Goal: Task Accomplishment & Management: Manage account settings

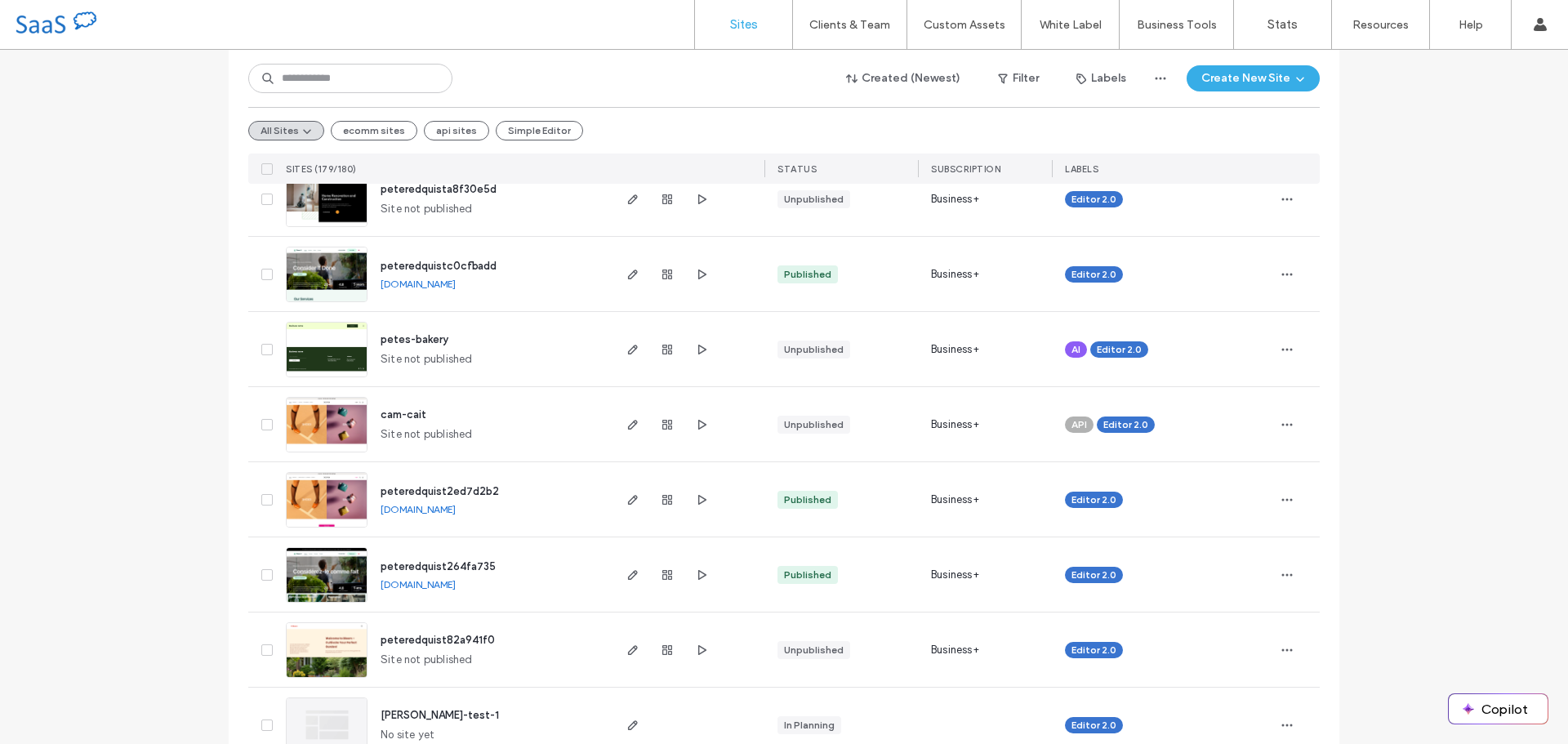
scroll to position [327, 0]
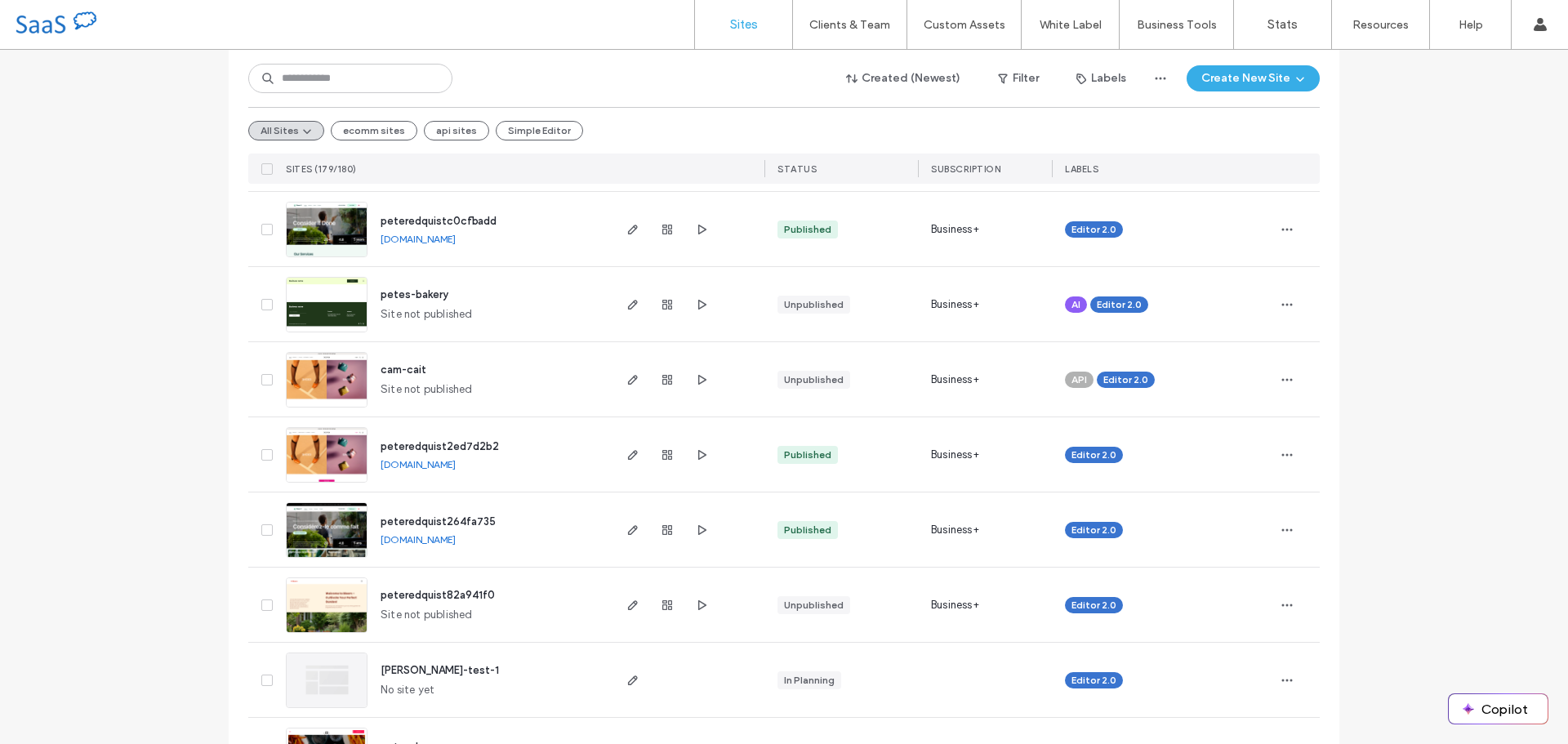
click at [431, 220] on span "peteredquistc0cfbadd" at bounding box center [438, 221] width 116 height 12
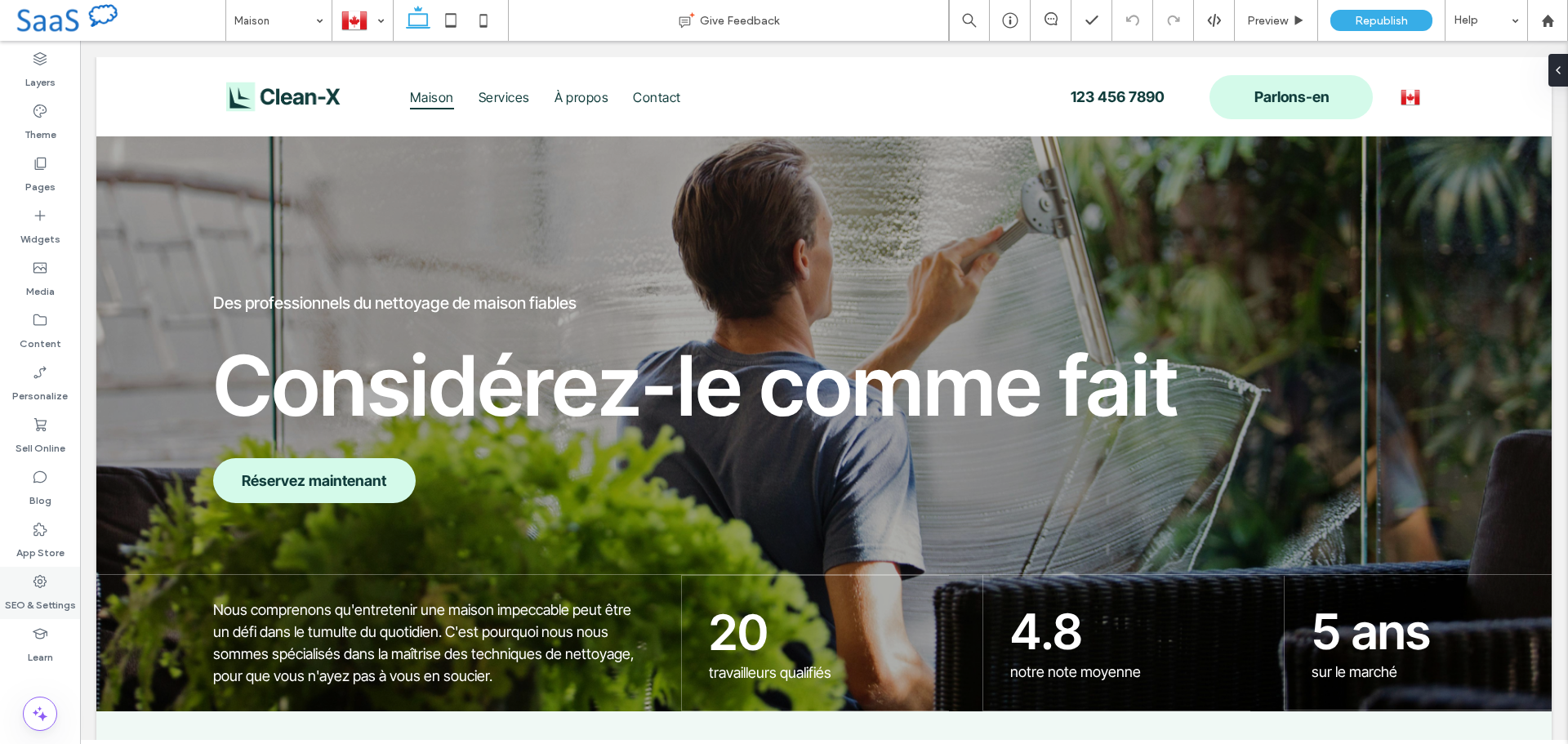
click at [41, 590] on label "SEO & Settings" at bounding box center [40, 601] width 71 height 23
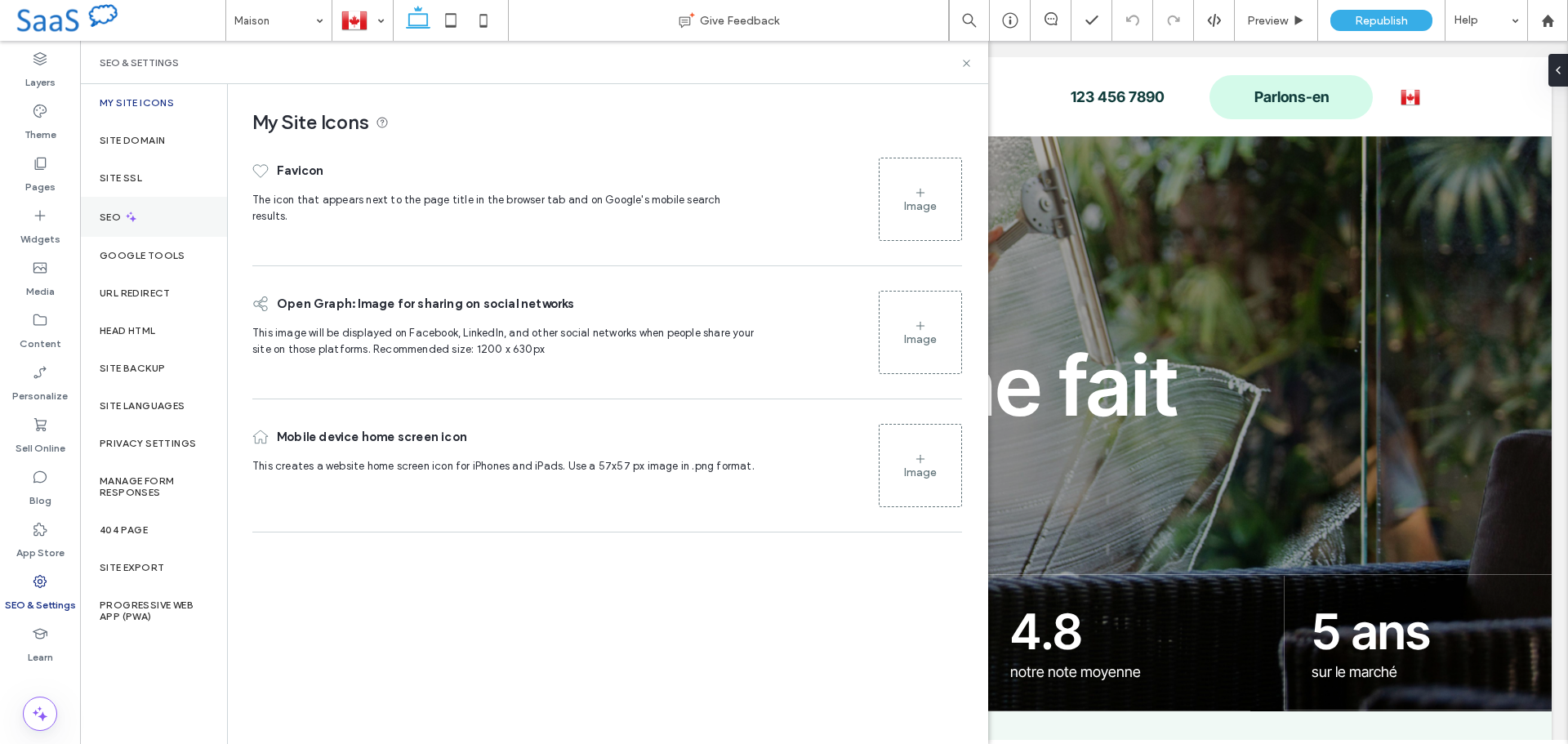
click at [125, 208] on div "SEO" at bounding box center [153, 217] width 147 height 40
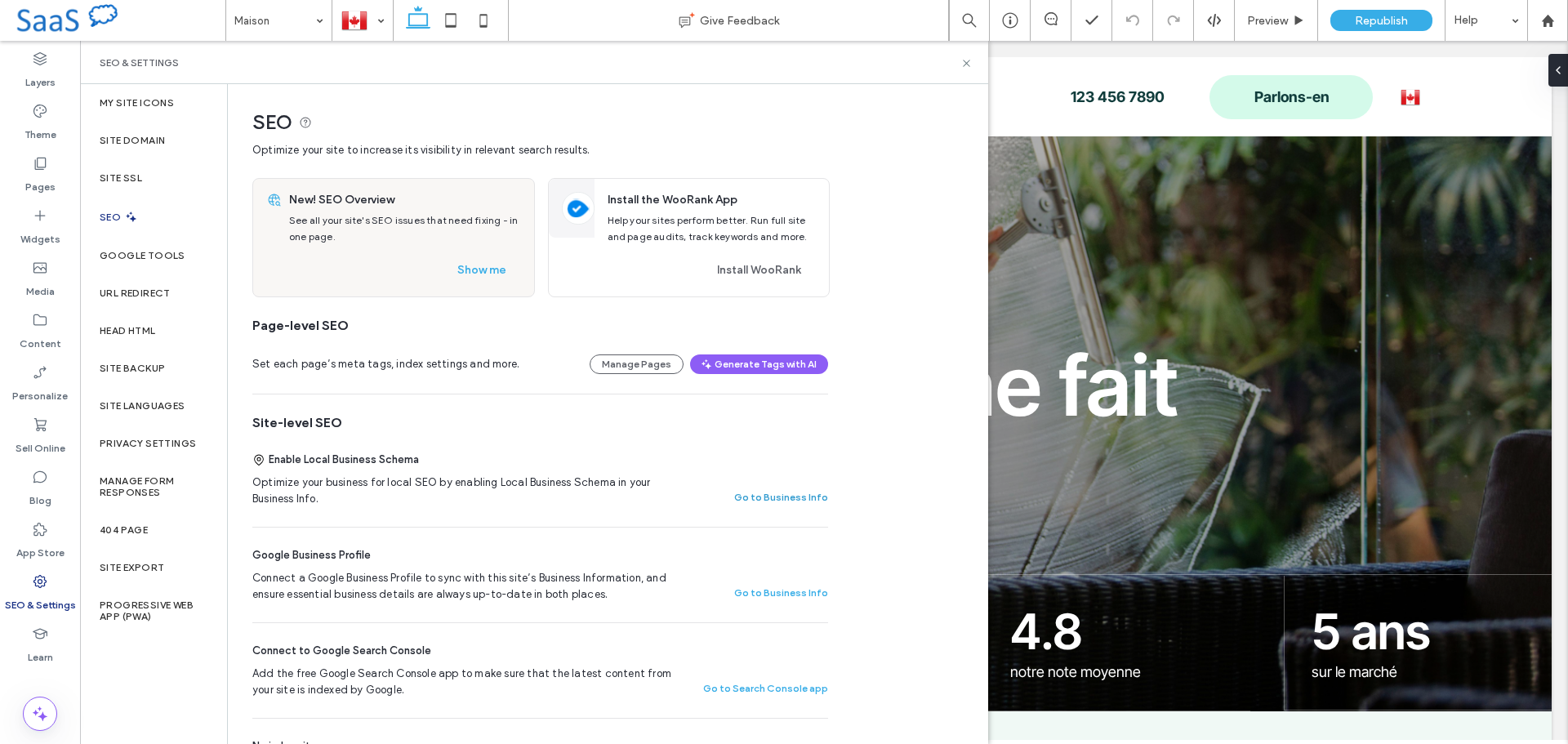
click at [777, 500] on button "Go to Business Info" at bounding box center [781, 497] width 94 height 20
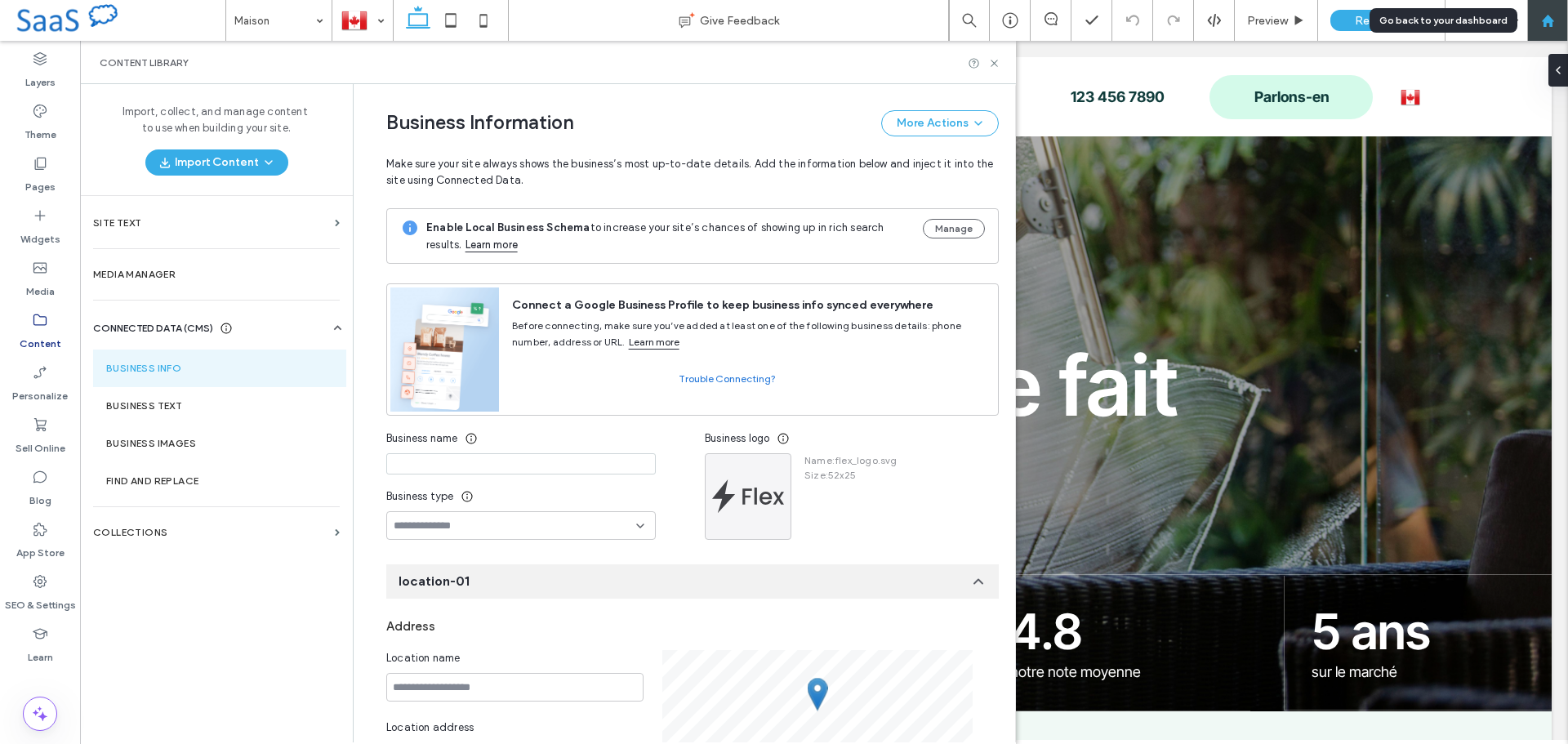
drag, startPoint x: 1565, startPoint y: 16, endPoint x: 1459, endPoint y: 15, distance: 106.0
click at [1565, 16] on div at bounding box center [1547, 21] width 40 height 14
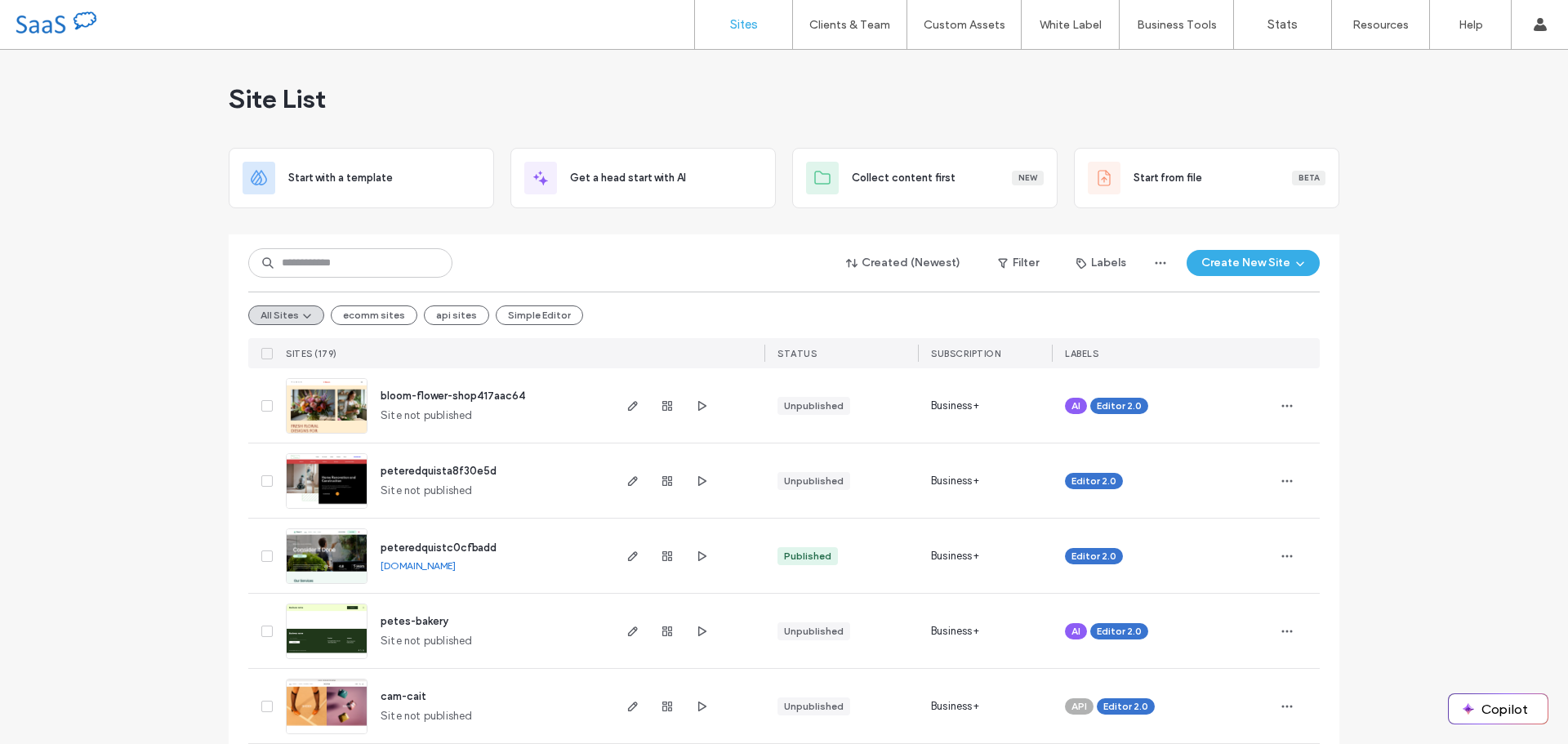
click at [1430, 67] on label "Account settings" at bounding box center [1453, 66] width 85 height 12
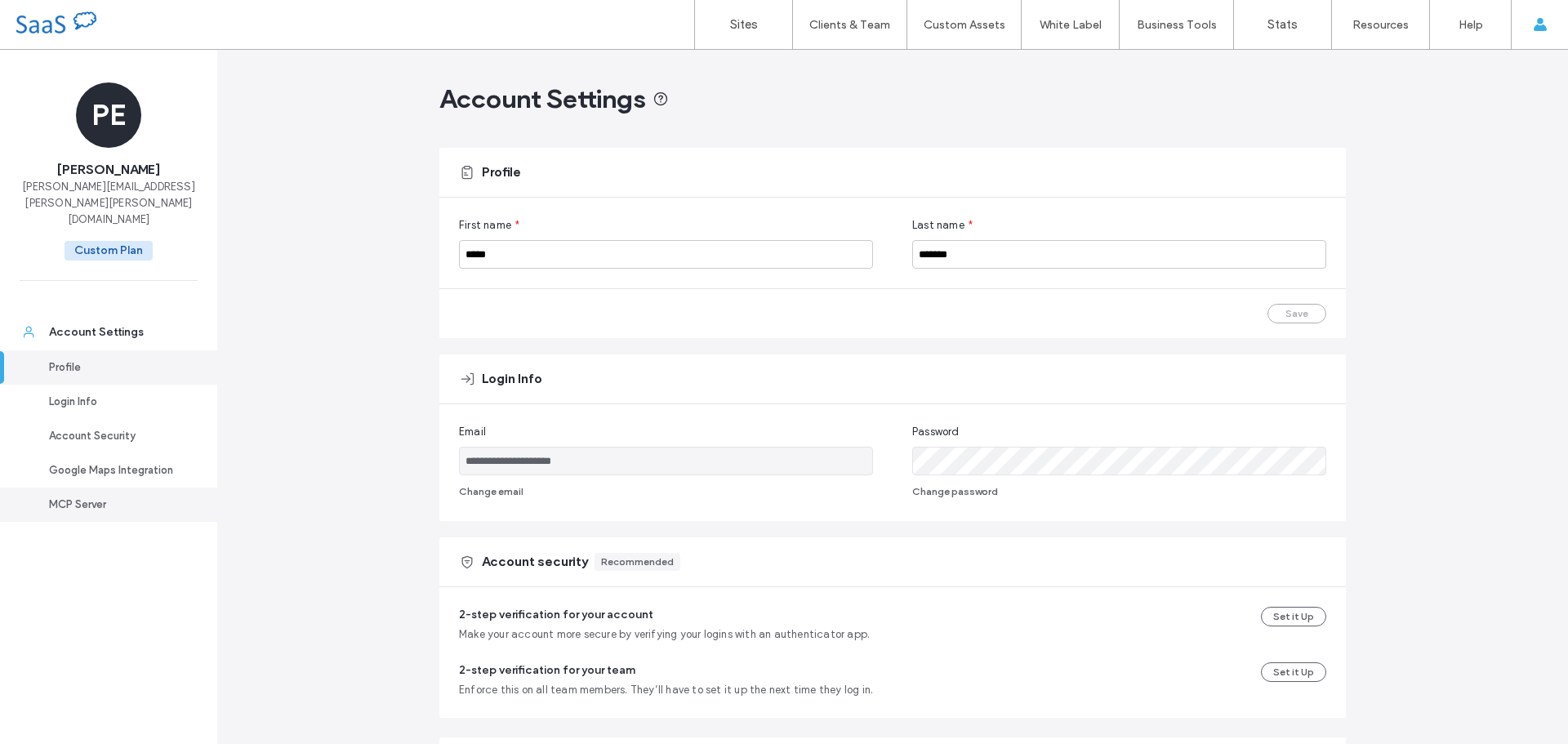
click at [95, 497] on div "MCP Server" at bounding box center [116, 505] width 134 height 16
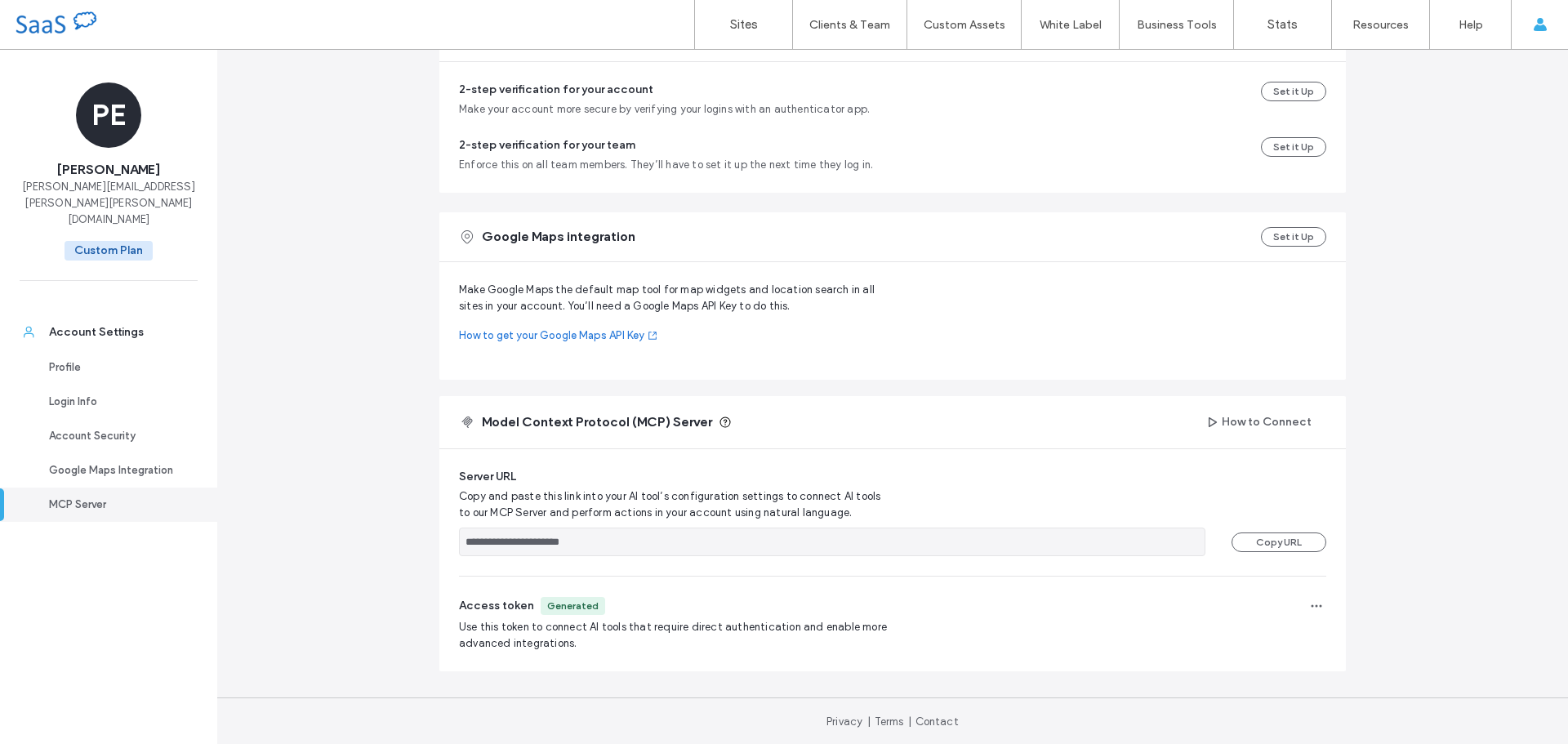
scroll to position [527, 0]
click at [1310, 603] on icon "button" at bounding box center [1316, 604] width 13 height 13
click at [1030, 655] on div "**********" at bounding box center [892, 559] width 907 height 222
drag, startPoint x: 230, startPoint y: 251, endPoint x: 243, endPoint y: 230, distance: 24.7
click at [230, 251] on div "**********" at bounding box center [892, 133] width 1351 height 1221
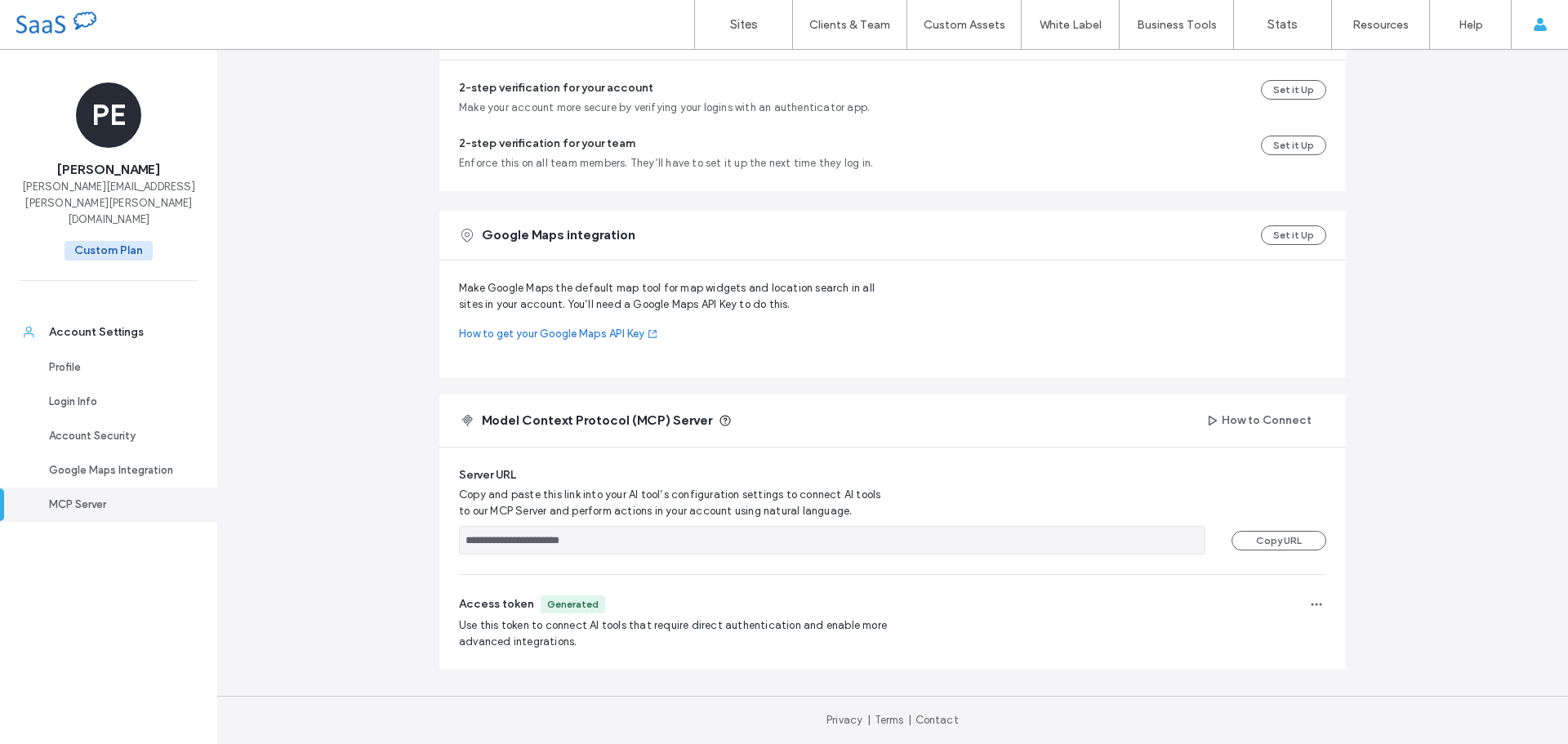
click at [350, 362] on div "**********" at bounding box center [892, 133] width 1351 height 1221
click at [730, 21] on label "Sites" at bounding box center [744, 24] width 28 height 15
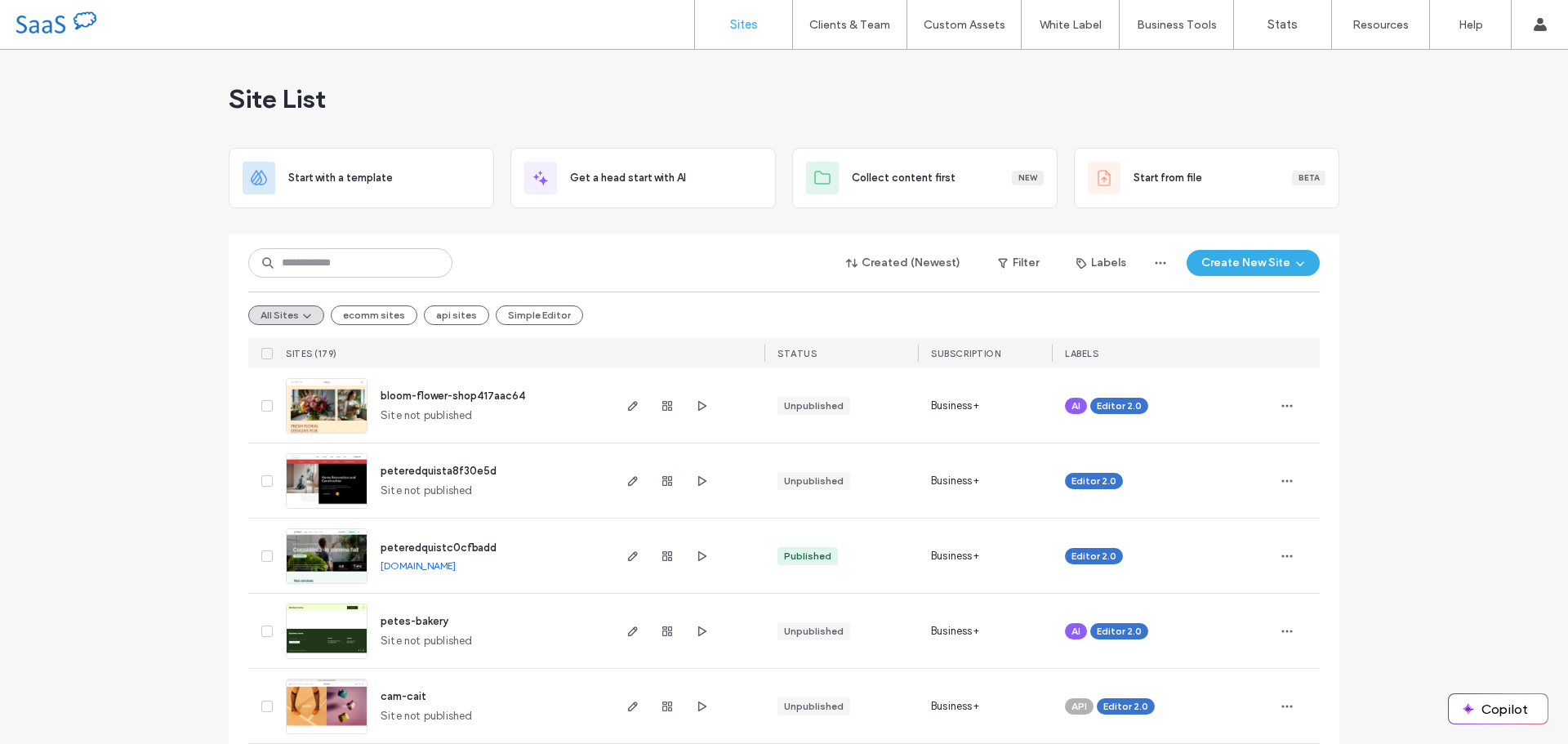
scroll to position [82, 0]
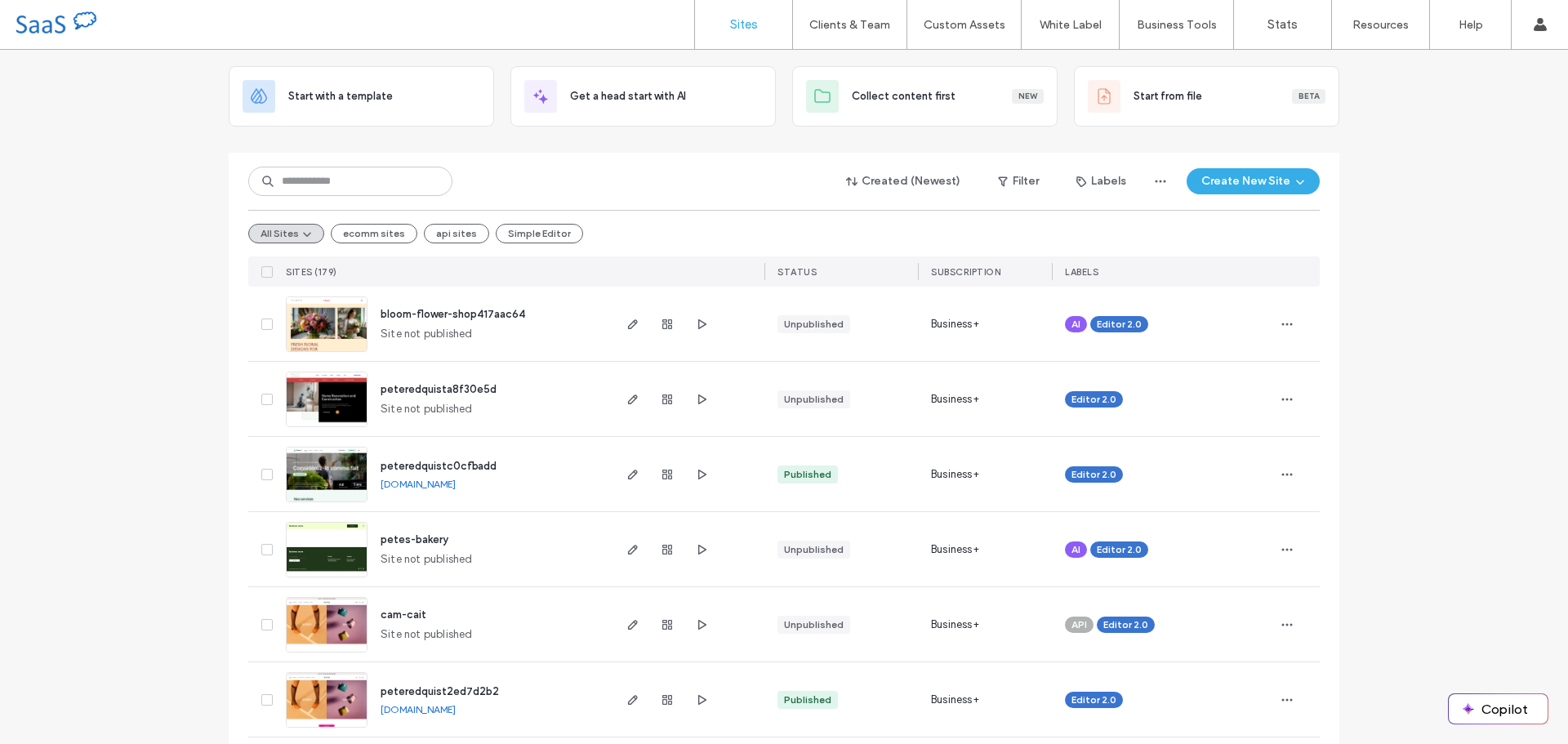
drag, startPoint x: 138, startPoint y: 466, endPoint x: 362, endPoint y: 501, distance: 226.7
click at [324, 468] on img at bounding box center [326, 503] width 80 height 111
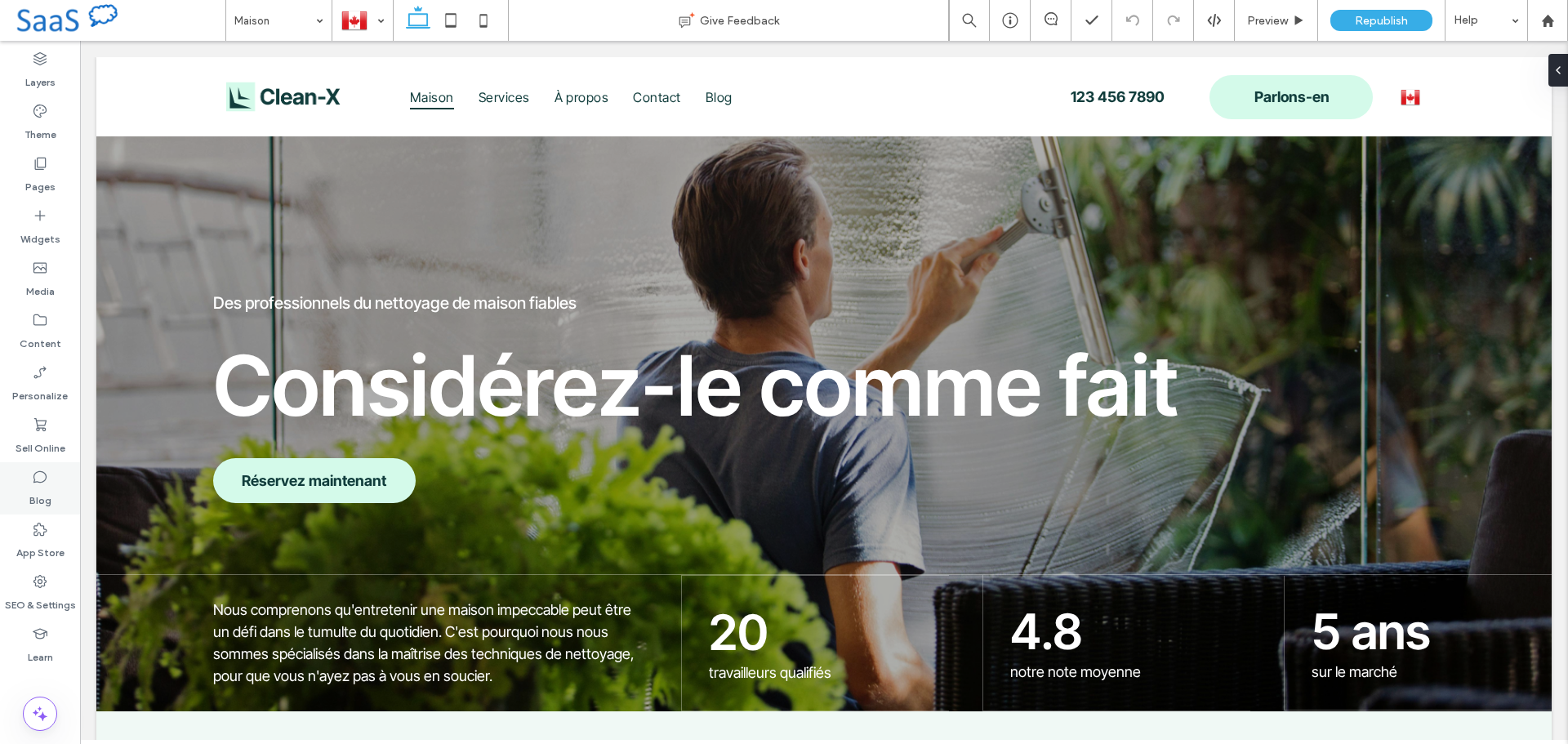
click at [38, 484] on icon at bounding box center [40, 477] width 16 height 16
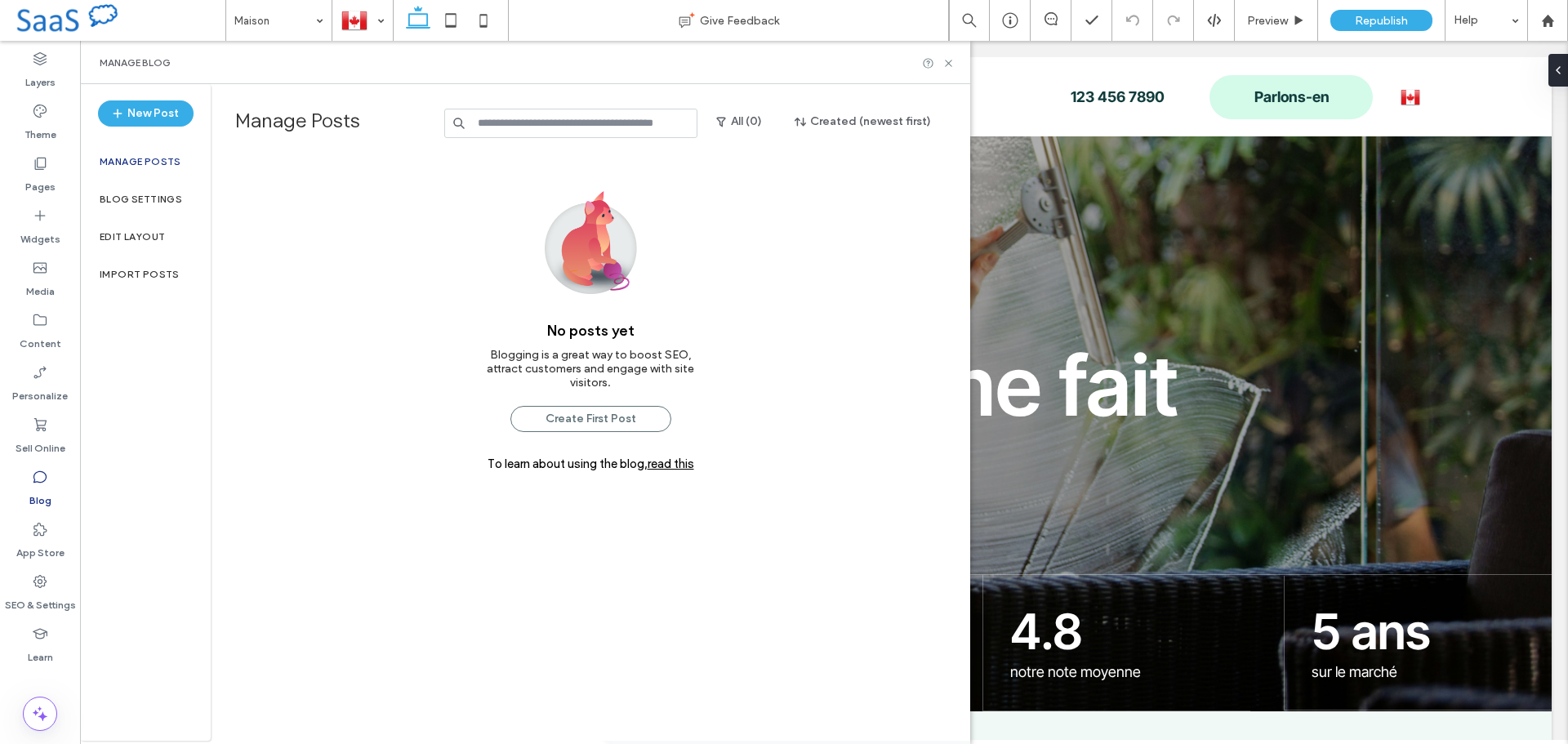
click at [354, 277] on div "No posts yet Blogging is a great way to boost SEO, attract customers and engage…" at bounding box center [591, 482] width 760 height 662
drag, startPoint x: 349, startPoint y: 360, endPoint x: 285, endPoint y: 303, distance: 85.7
click at [349, 360] on div "No posts yet Blogging is a great way to boost SEO, attract customers and engage…" at bounding box center [591, 482] width 760 height 662
click at [41, 176] on label "Pages" at bounding box center [40, 183] width 30 height 23
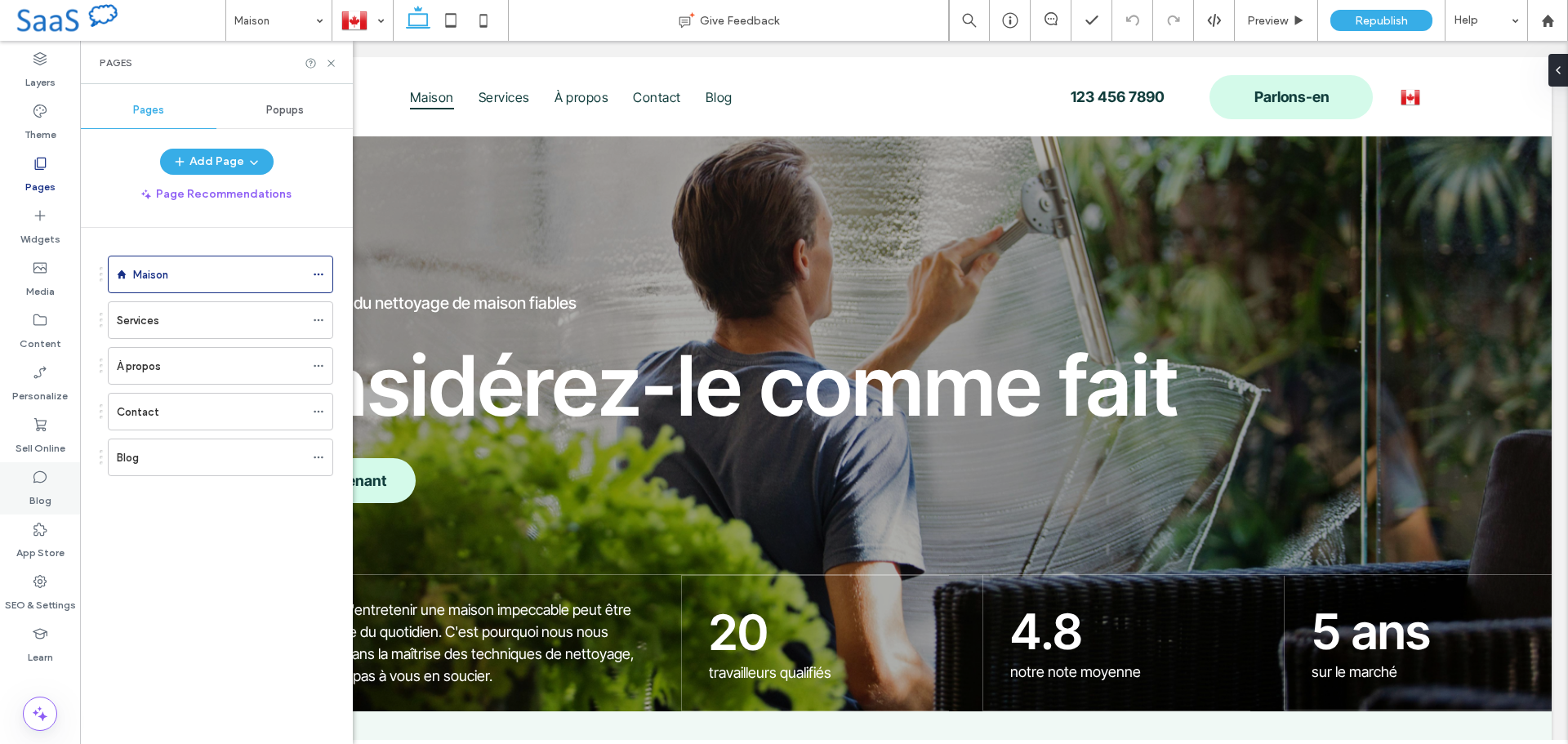
click at [29, 497] on label "Blog" at bounding box center [40, 496] width 22 height 23
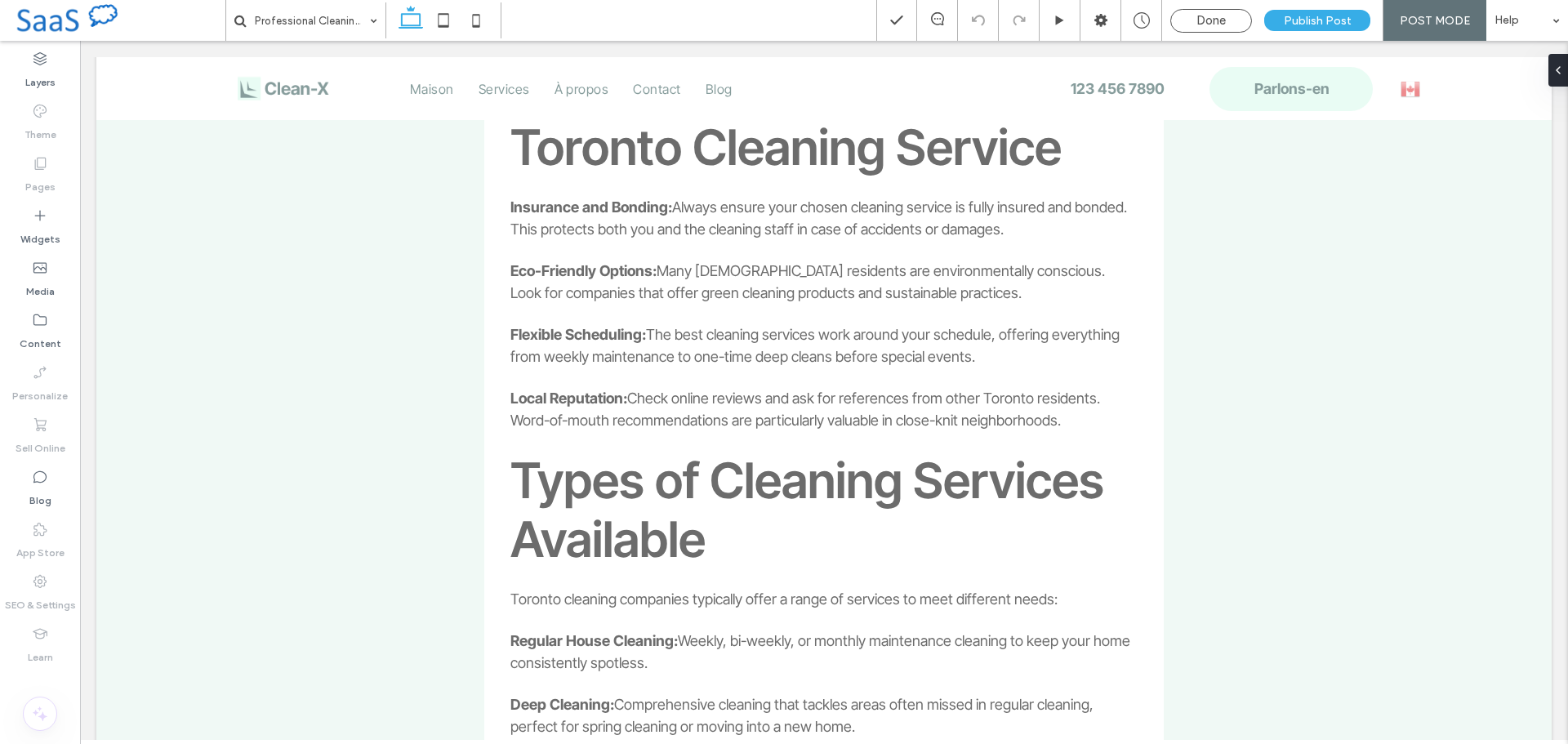
scroll to position [1571, 0]
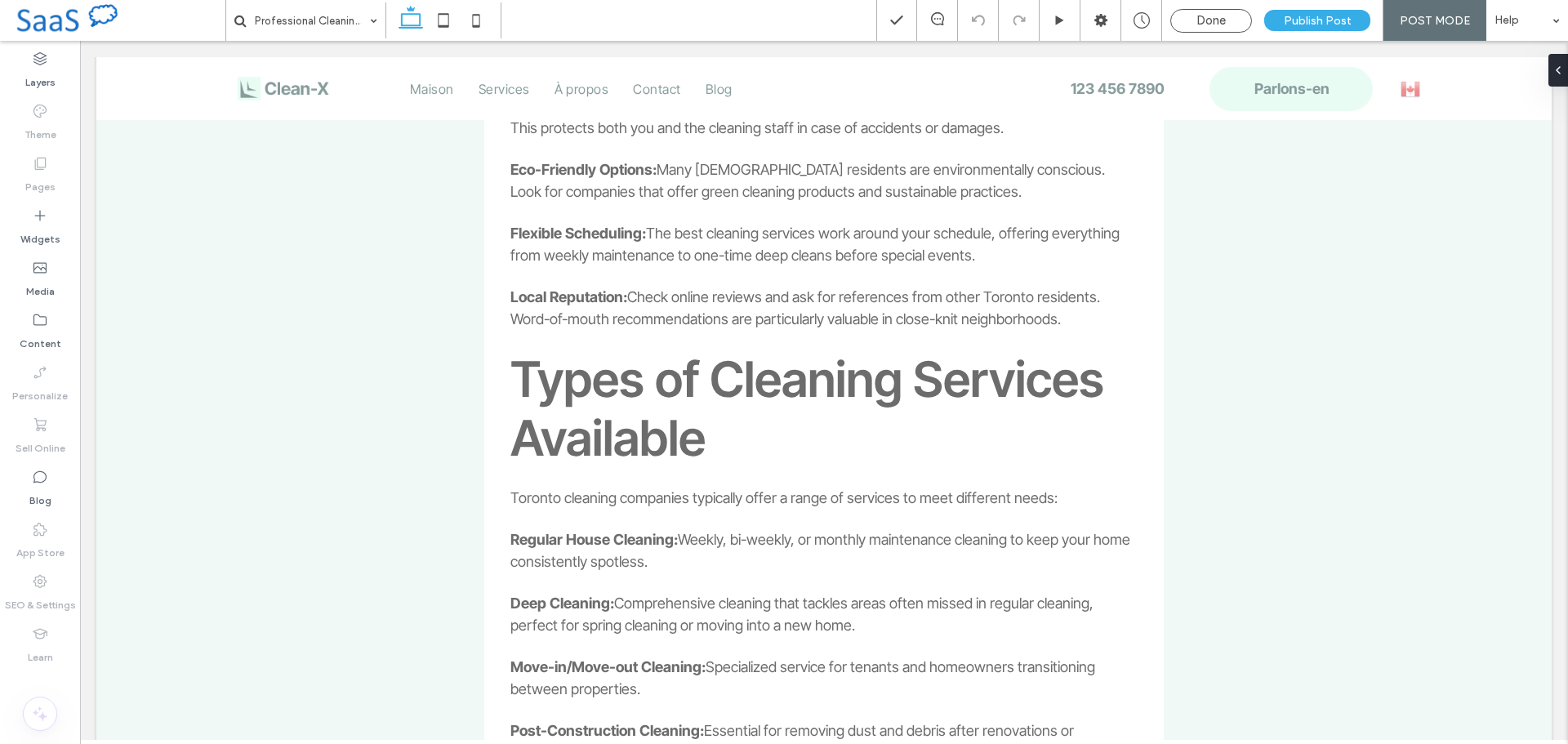
drag, startPoint x: 253, startPoint y: 329, endPoint x: 185, endPoint y: 123, distance: 216.9
click at [253, 329] on div "Professional Cleaning Services in [GEOGRAPHIC_DATA]: Your Guide to a Spotless H…" at bounding box center [824, 597] width 1455 height 4095
click at [38, 717] on icon at bounding box center [40, 714] width 20 height 20
click at [475, 571] on div "Professional Cleaning Services in Toronto: Your Guide to a Spotless Home Conten…" at bounding box center [824, 597] width 1455 height 4095
click at [1235, 22] on div "Done" at bounding box center [1210, 20] width 80 height 15
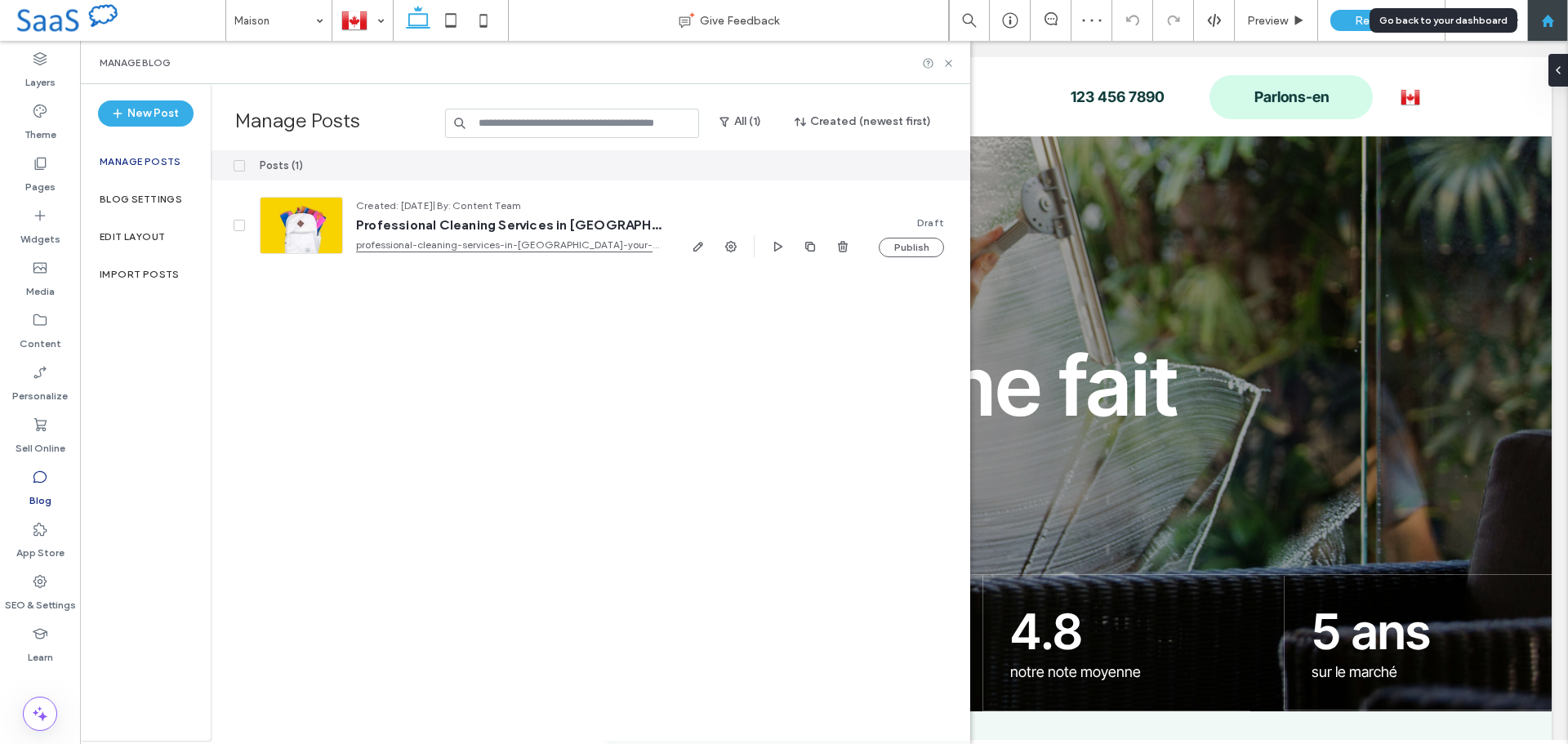
click at [1545, 27] on icon at bounding box center [1548, 21] width 14 height 14
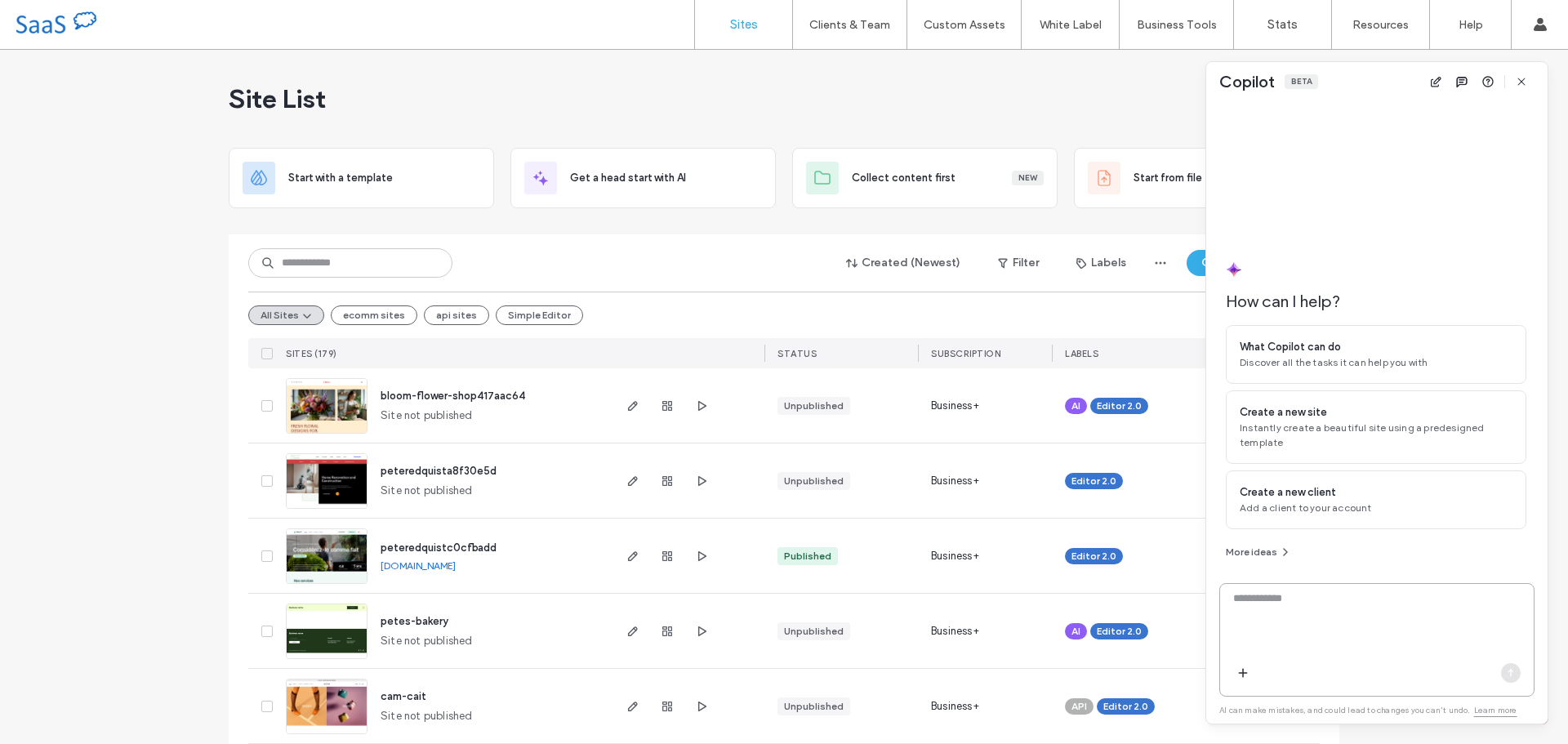
click at [1330, 612] on textarea at bounding box center [1376, 623] width 314 height 64
click at [1288, 141] on div at bounding box center [1376, 169] width 301 height 134
drag, startPoint x: 1148, startPoint y: 102, endPoint x: 1154, endPoint y: 120, distance: 19.0
click at [1148, 103] on div "Site List" at bounding box center [784, 99] width 1111 height 98
click at [1361, 560] on div "How can I help? What Copilot can do Discover all the tasks it can help you with…" at bounding box center [1376, 412] width 301 height 301
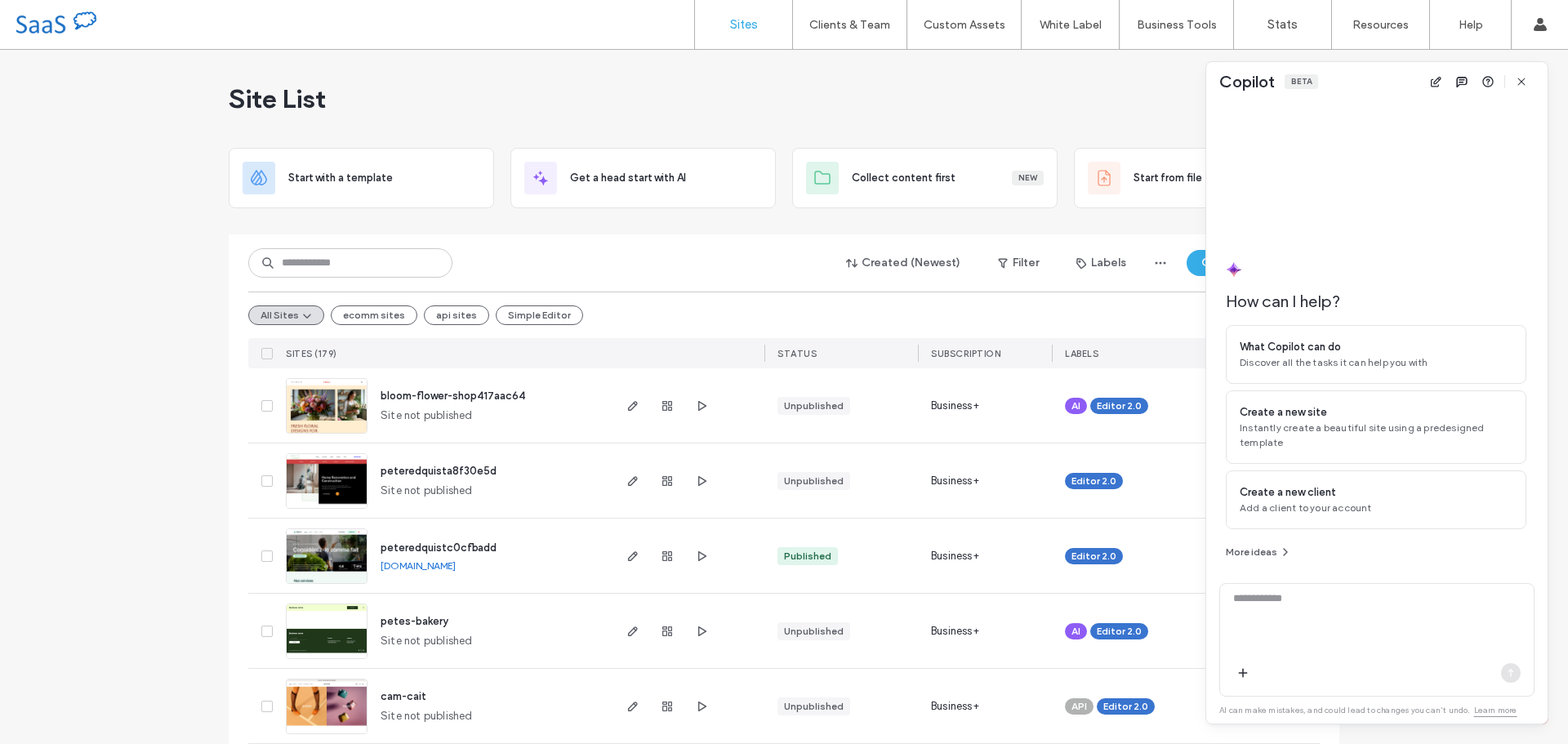
click at [1370, 218] on div at bounding box center [1376, 169] width 301 height 134
click at [1310, 608] on textarea at bounding box center [1376, 623] width 314 height 64
click at [1360, 175] on div at bounding box center [1376, 169] width 301 height 134
click at [1263, 595] on textarea at bounding box center [1376, 623] width 314 height 64
click at [1264, 596] on textarea at bounding box center [1376, 623] width 314 height 64
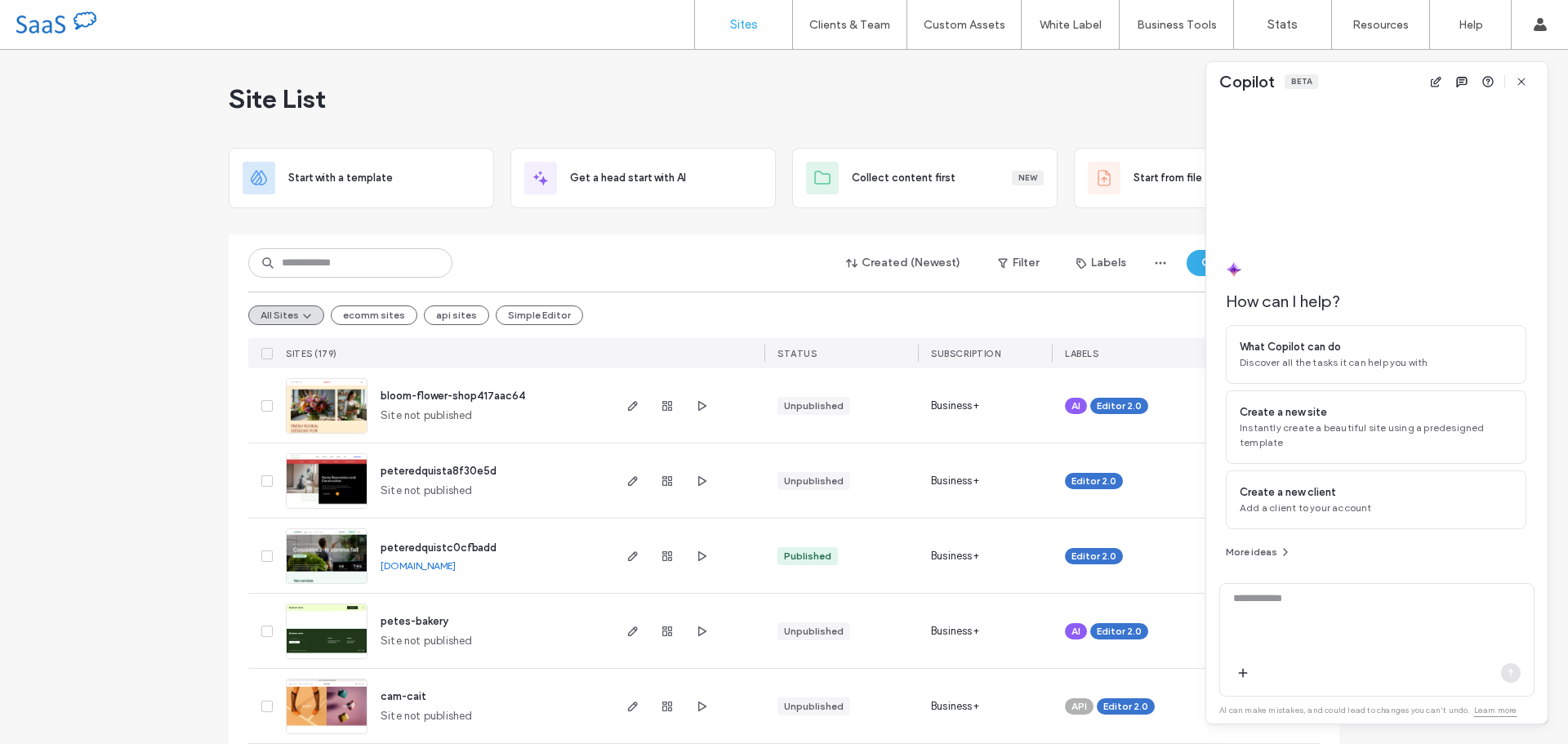
click at [1344, 215] on div at bounding box center [1376, 169] width 301 height 134
drag, startPoint x: 488, startPoint y: 264, endPoint x: 497, endPoint y: 304, distance: 41.0
click at [488, 264] on div "Created (Newest) Filter Labels Create New Site" at bounding box center [784, 263] width 1071 height 31
click at [612, 87] on div "Site List" at bounding box center [784, 99] width 1111 height 98
click at [1381, 81] on div "Copilot Beta" at bounding box center [1376, 82] width 341 height 40
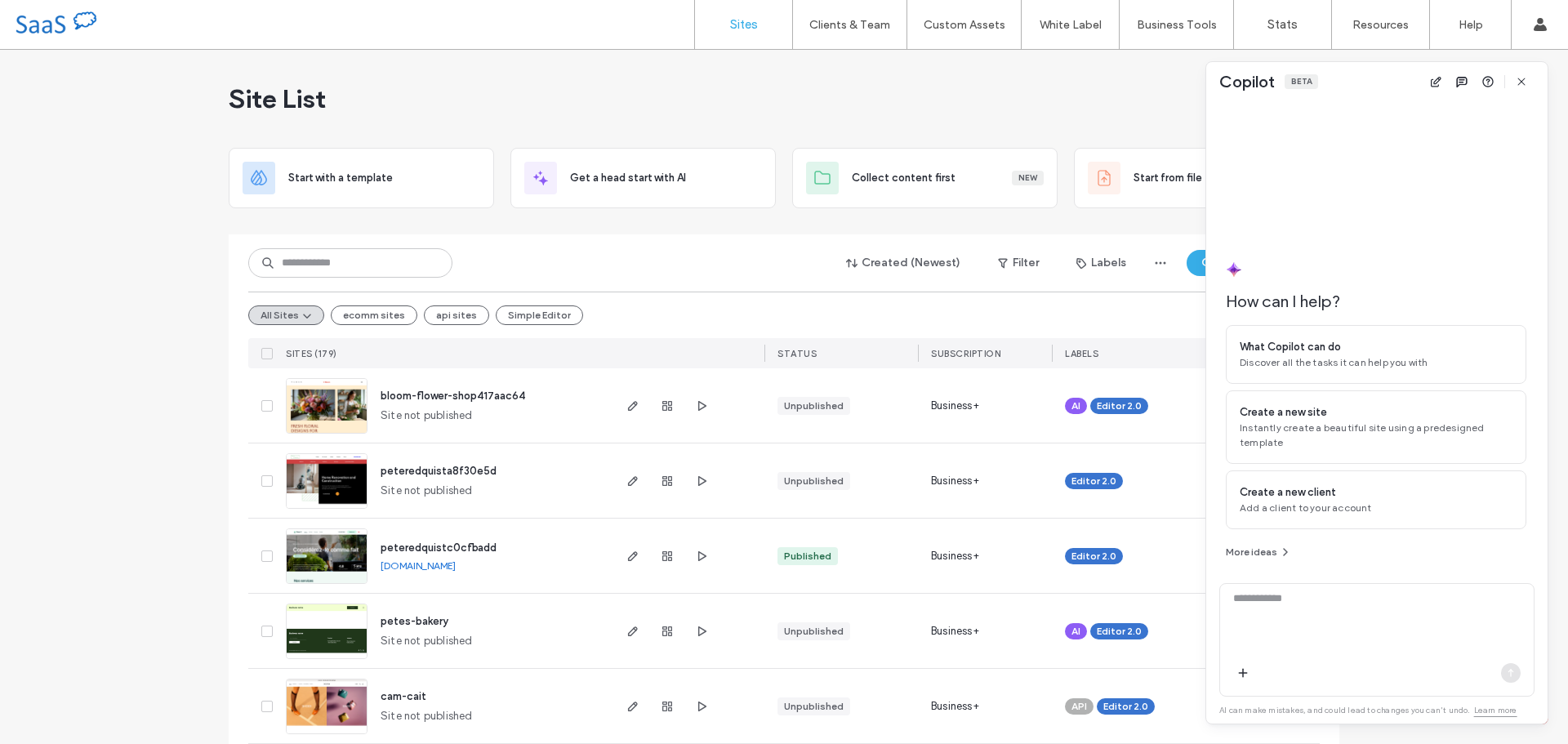
click at [1375, 83] on div "Copilot Beta" at bounding box center [1376, 82] width 341 height 40
click at [1324, 601] on textarea at bounding box center [1376, 623] width 314 height 64
click at [1324, 606] on textarea at bounding box center [1376, 623] width 314 height 64
click at [1008, 102] on div "Site List" at bounding box center [784, 99] width 1111 height 98
click at [323, 415] on img at bounding box center [326, 434] width 80 height 111
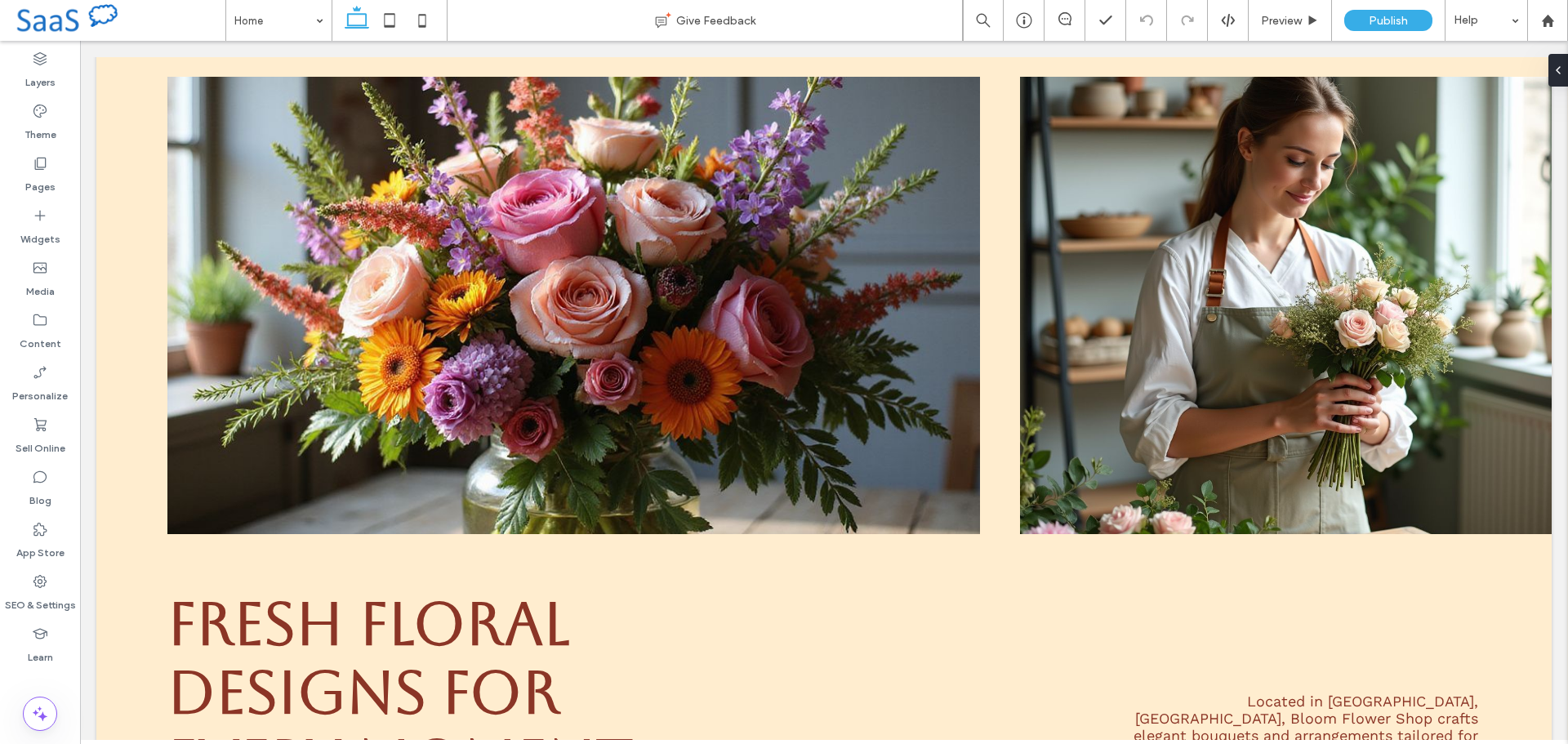
scroll to position [27, 0]
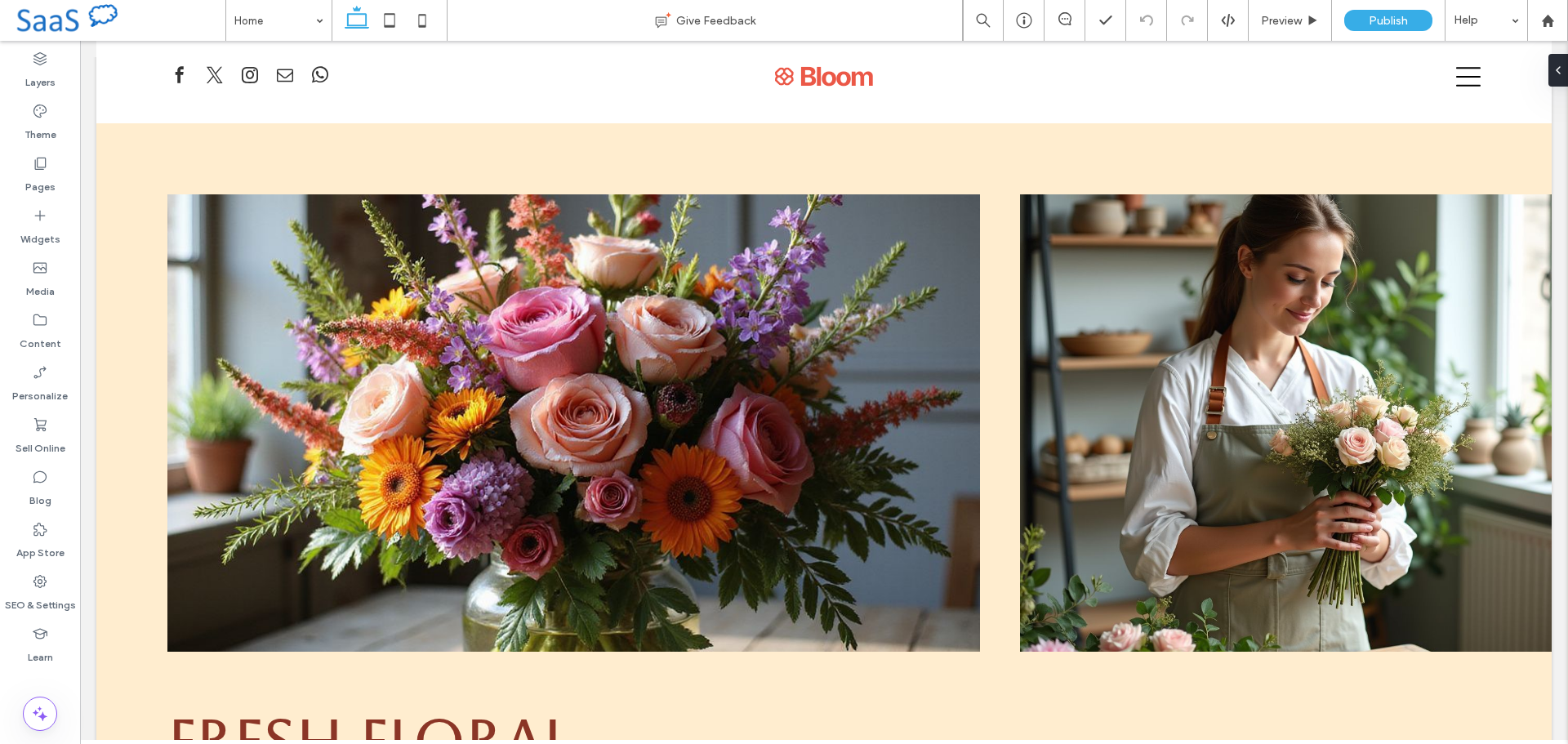
drag, startPoint x: 1562, startPoint y: 148, endPoint x: 1643, endPoint y: 106, distance: 91.2
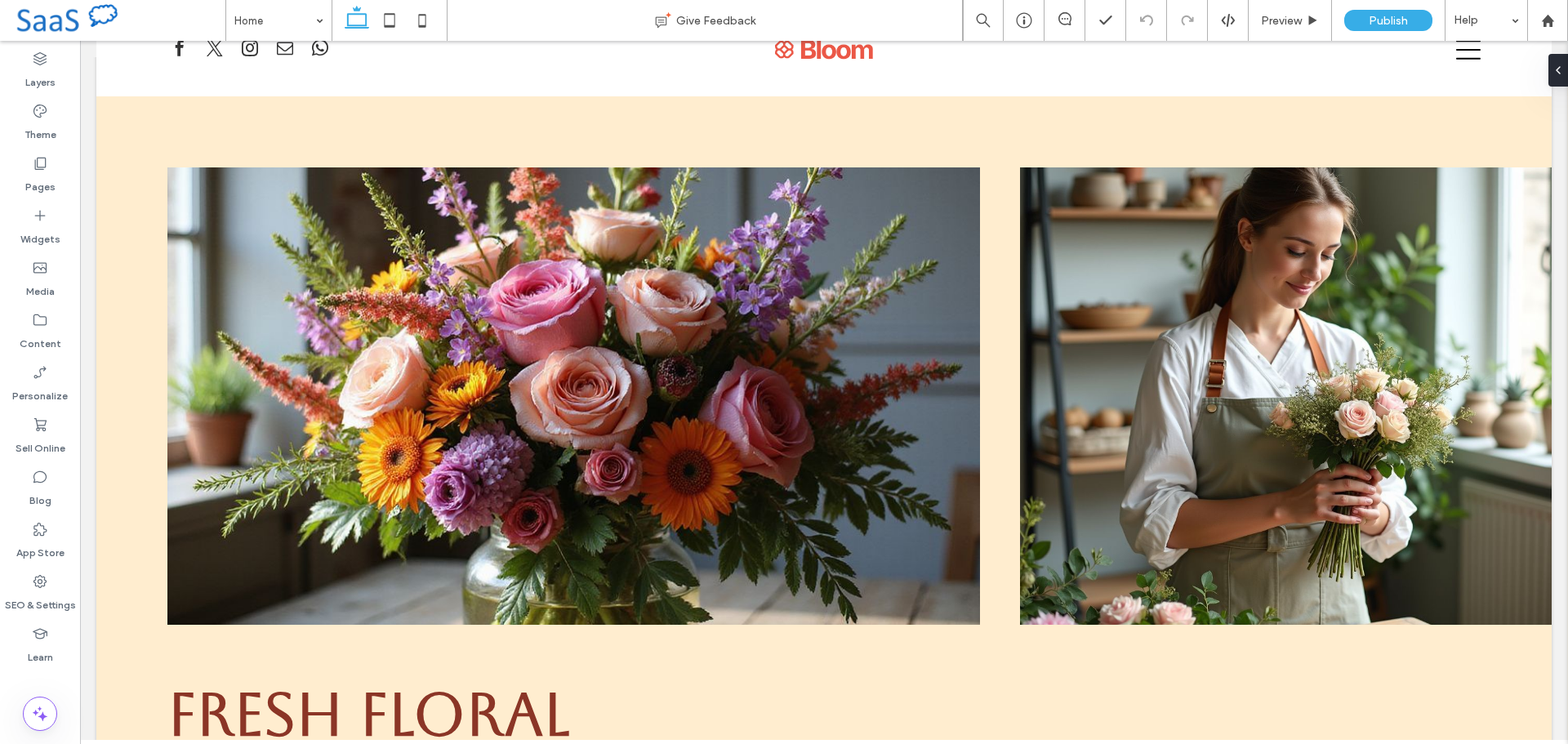
scroll to position [0, 0]
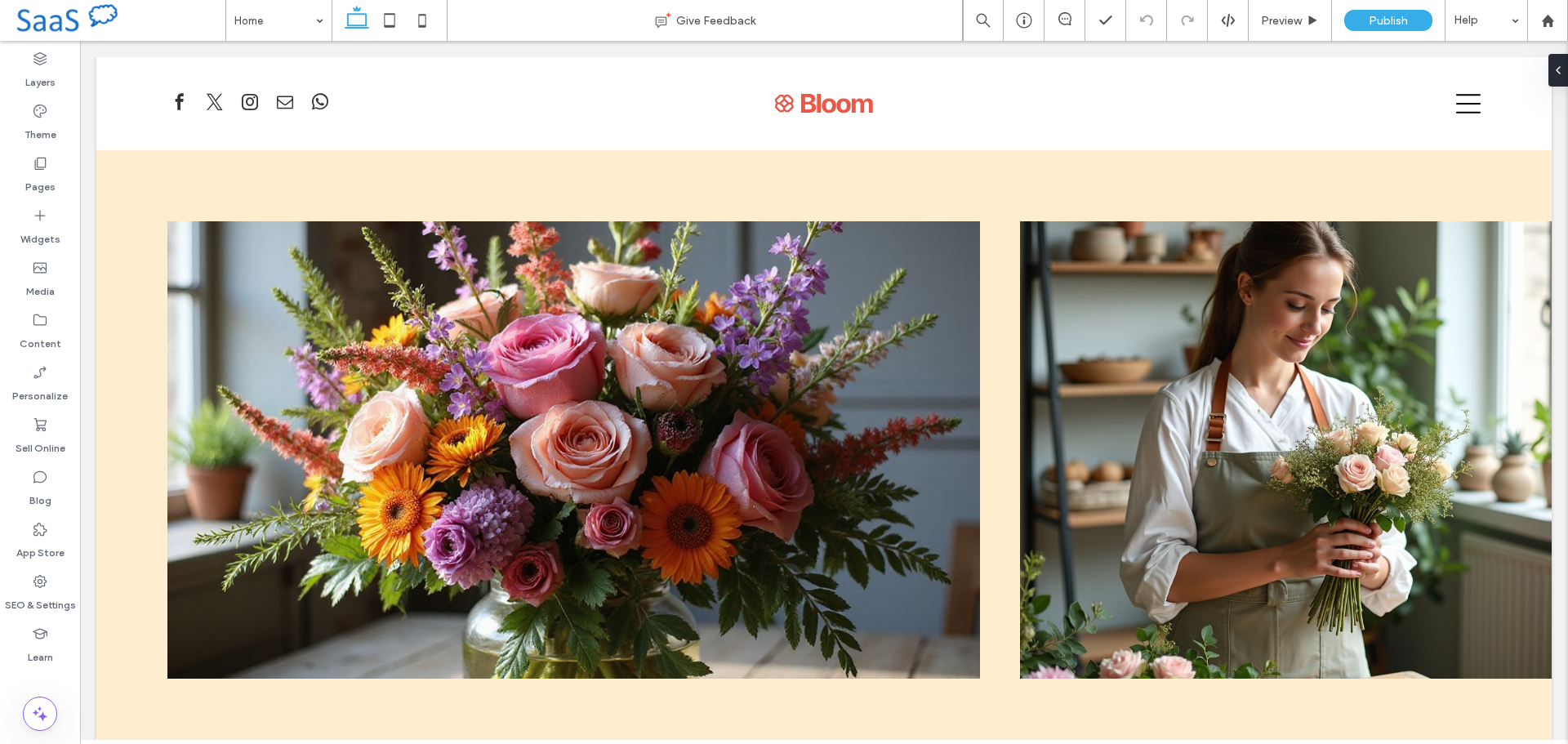
drag, startPoint x: 1564, startPoint y: 96, endPoint x: 1645, endPoint y: 121, distance: 84.8
